Goal: Navigation & Orientation: Find specific page/section

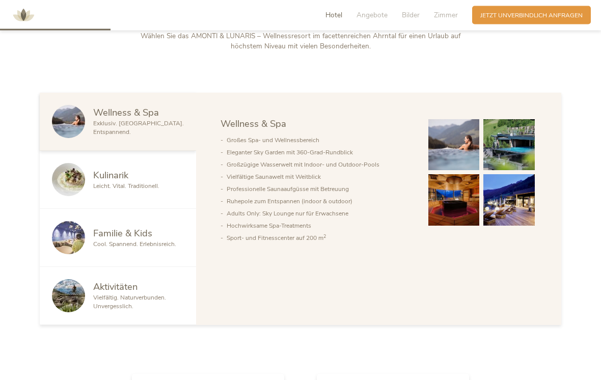
scroll to position [465, 0]
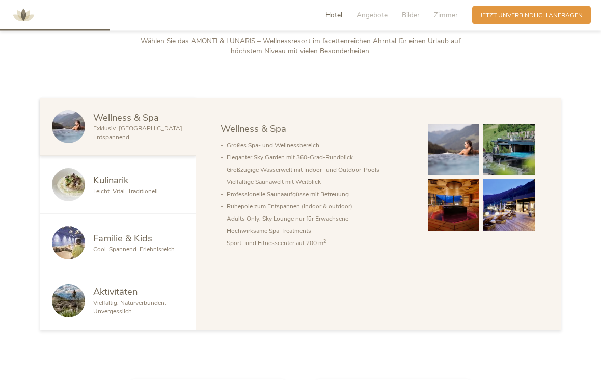
click at [70, 201] on img at bounding box center [68, 184] width 33 height 33
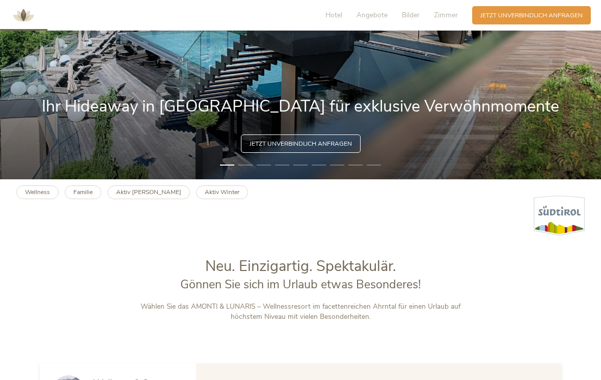
scroll to position [200, 0]
click at [334, 7] on div "Hotel Angebote Bilder Zimmer" at bounding box center [393, 15] width 157 height 18
click at [337, 11] on span "Hotel" at bounding box center [333, 15] width 17 height 10
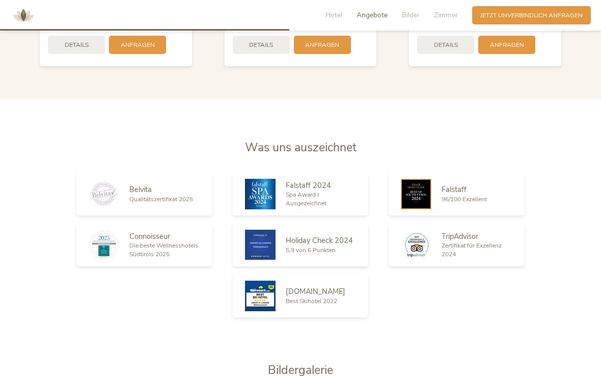
scroll to position [1220, 0]
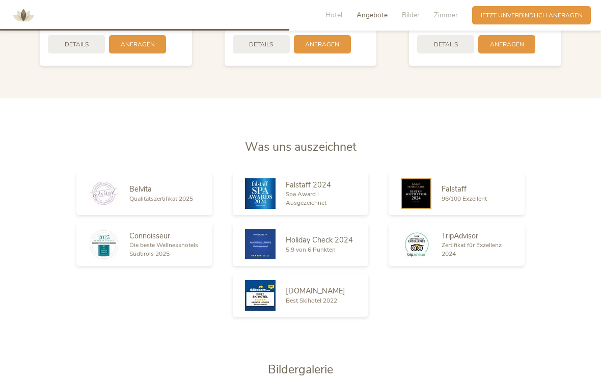
click at [332, 11] on span "Hotel" at bounding box center [333, 15] width 17 height 10
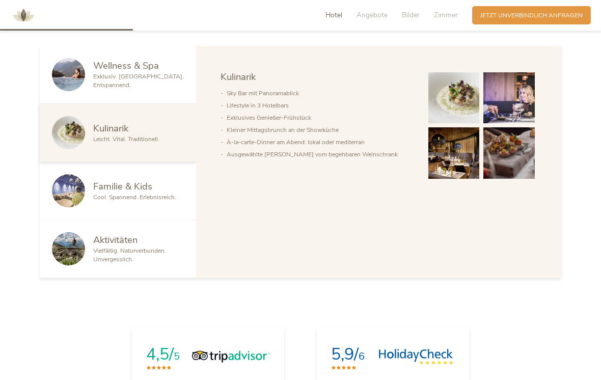
scroll to position [432, 0]
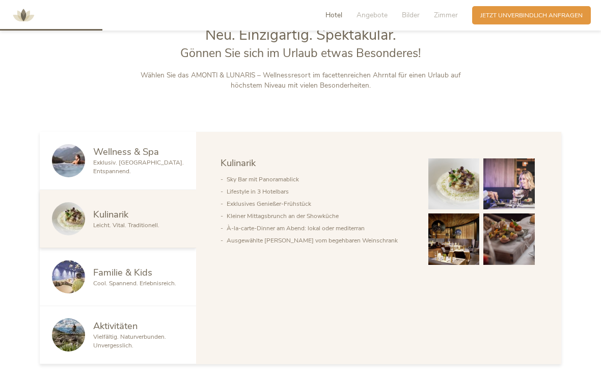
click at [371, 11] on span "Angebote" at bounding box center [371, 15] width 31 height 10
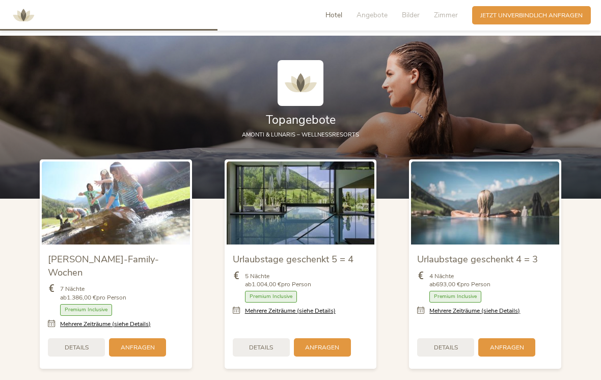
scroll to position [926, 0]
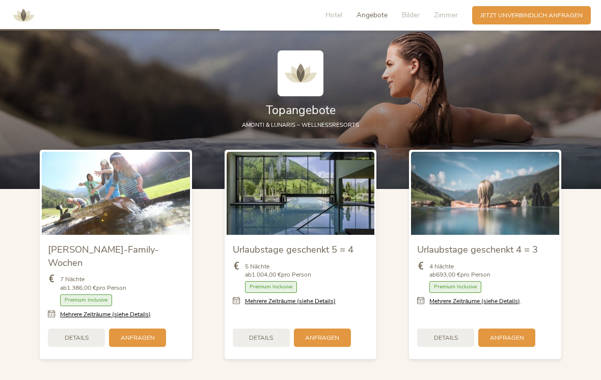
click at [451, 11] on span "Zimmer" at bounding box center [446, 15] width 24 height 10
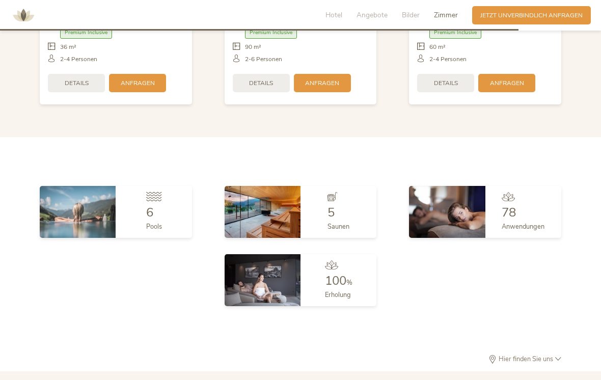
scroll to position [2187, 0]
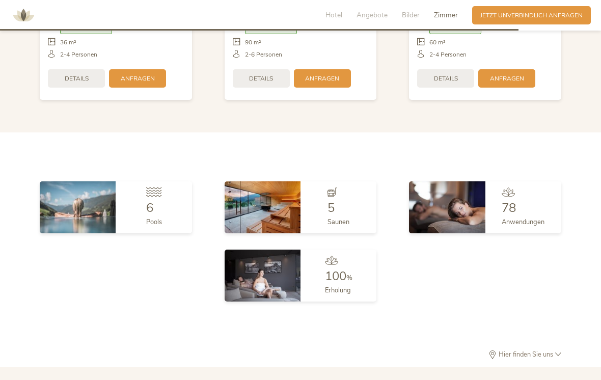
click at [484, 197] on img at bounding box center [447, 207] width 76 height 52
click at [528, 189] on div at bounding box center [522, 194] width 43 height 14
click at [462, 199] on img at bounding box center [447, 207] width 76 height 52
click at [525, 202] on div "78" at bounding box center [522, 208] width 43 height 12
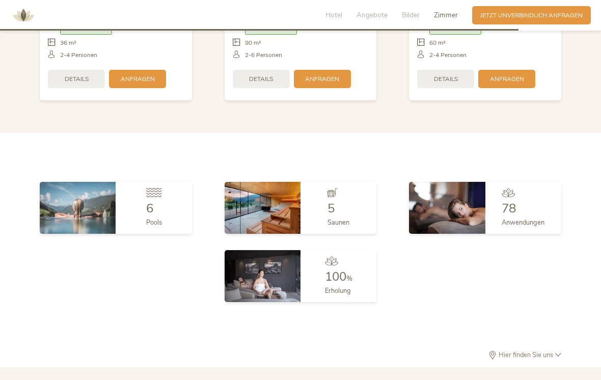
click at [517, 194] on div at bounding box center [522, 195] width 43 height 14
click at [527, 202] on div "78" at bounding box center [522, 208] width 43 height 12
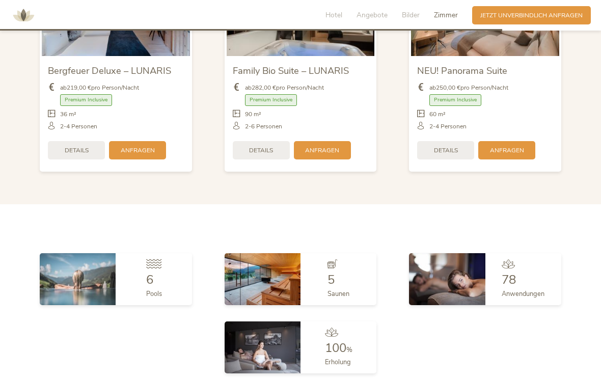
scroll to position [2112, 0]
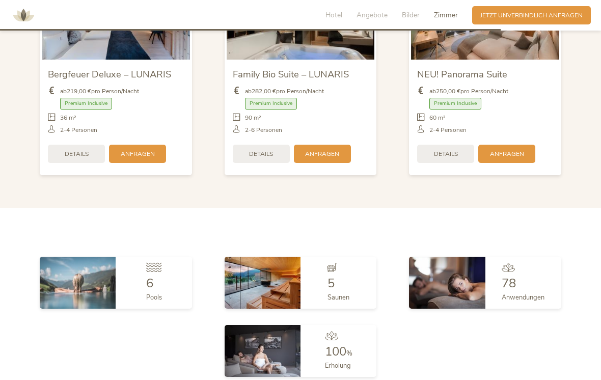
click at [523, 277] on div "78" at bounding box center [522, 283] width 43 height 12
click at [443, 10] on span "Zimmer" at bounding box center [446, 15] width 24 height 10
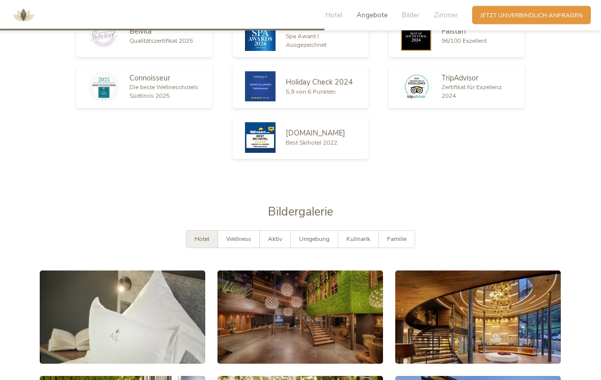
scroll to position [1377, 0]
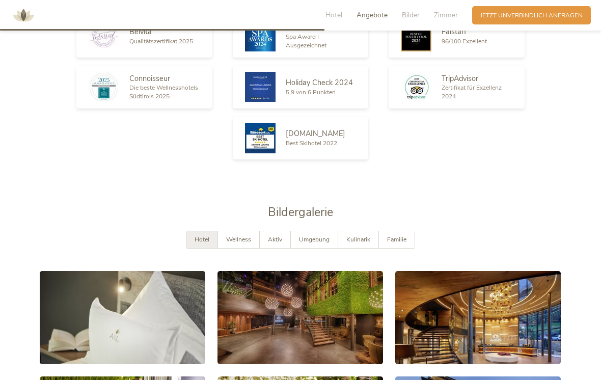
click at [359, 235] on span "Kulinarik" at bounding box center [358, 239] width 24 height 8
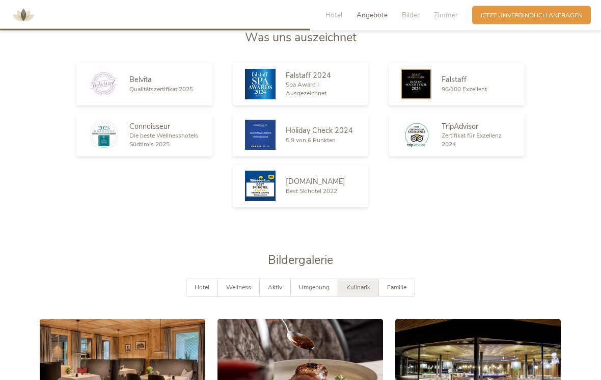
scroll to position [1329, 0]
